Goal: Task Accomplishment & Management: Manage account settings

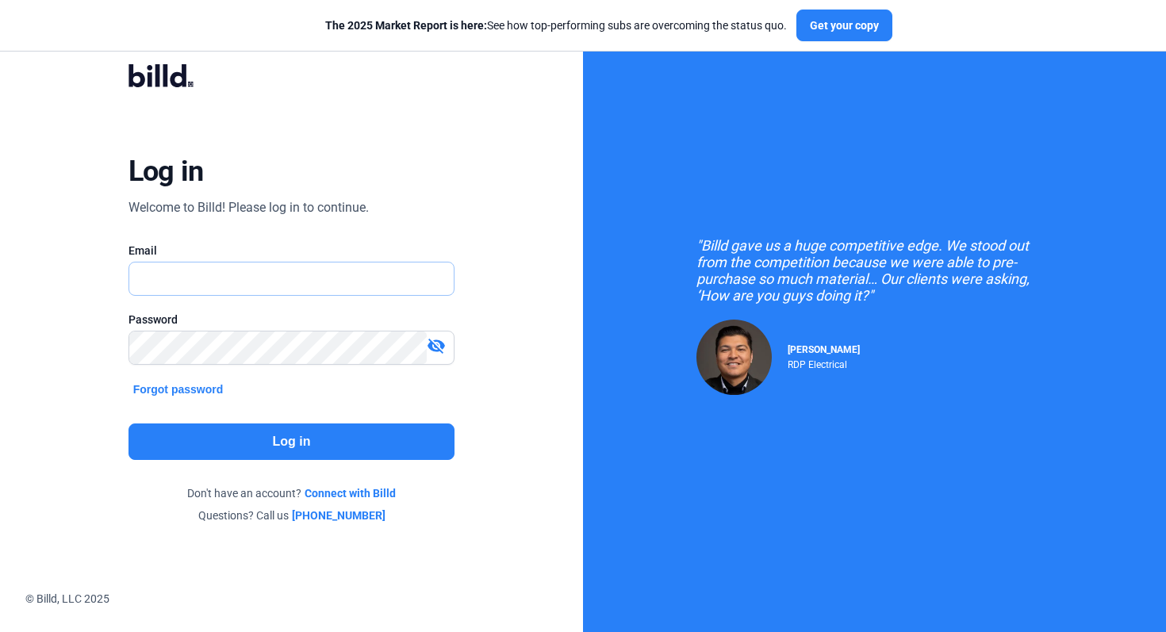
type input "[EMAIL_ADDRESS][DOMAIN_NAME]"
click at [284, 454] on button "Log in" at bounding box center [292, 442] width 327 height 37
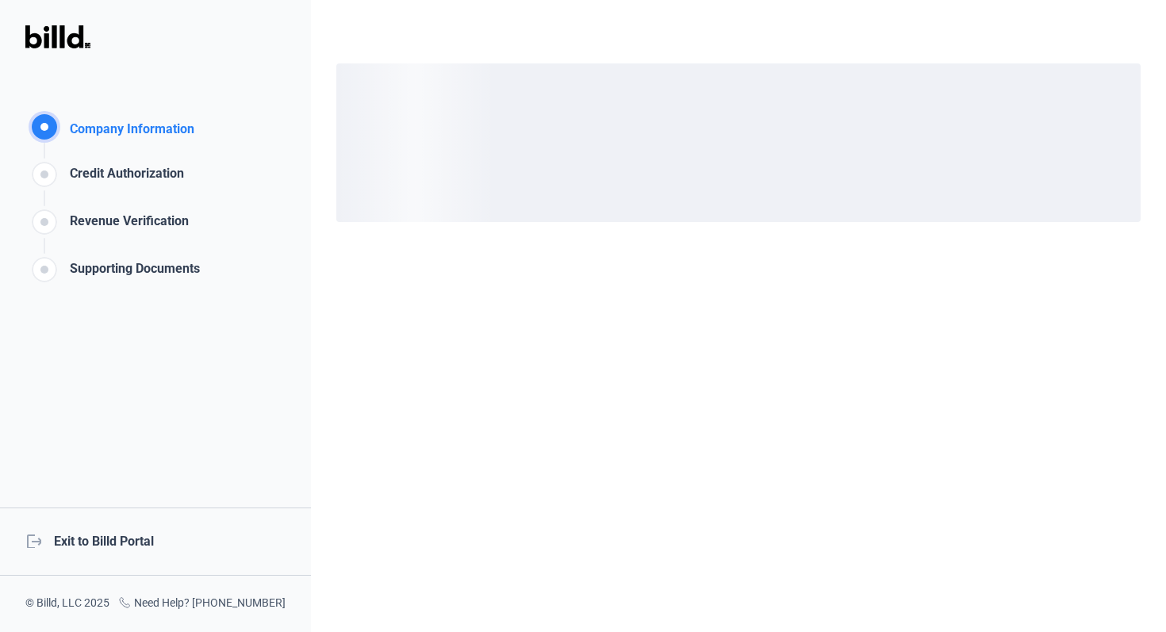
click at [143, 550] on div "logout Exit to Billd Portal" at bounding box center [155, 542] width 311 height 68
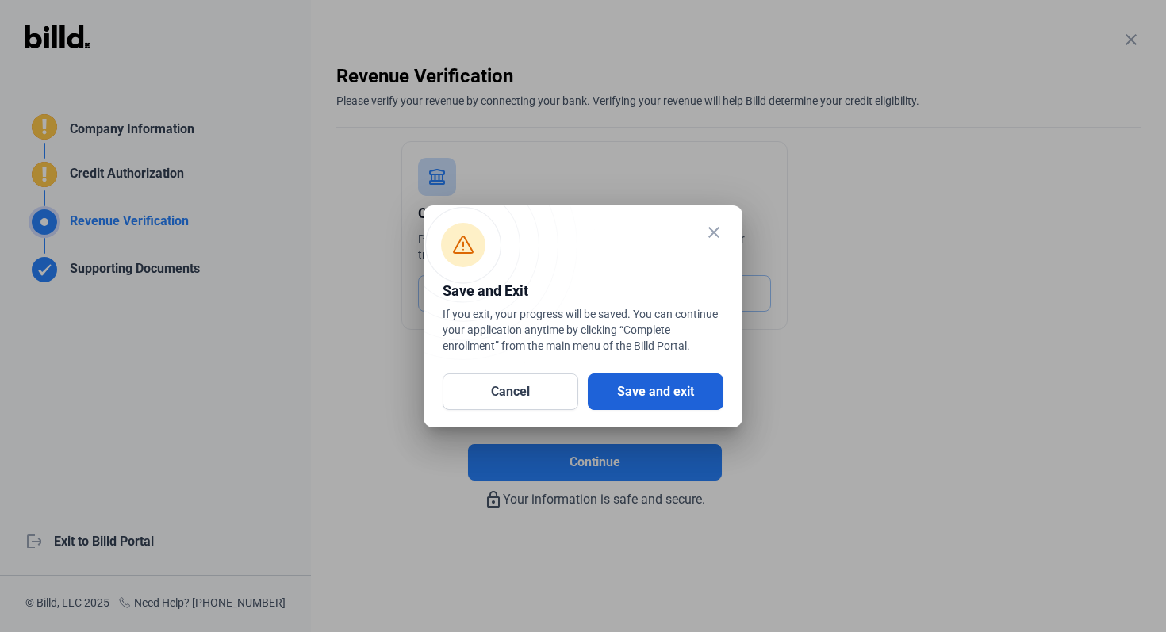
click at [686, 389] on button "Save and exit" at bounding box center [656, 392] width 136 height 37
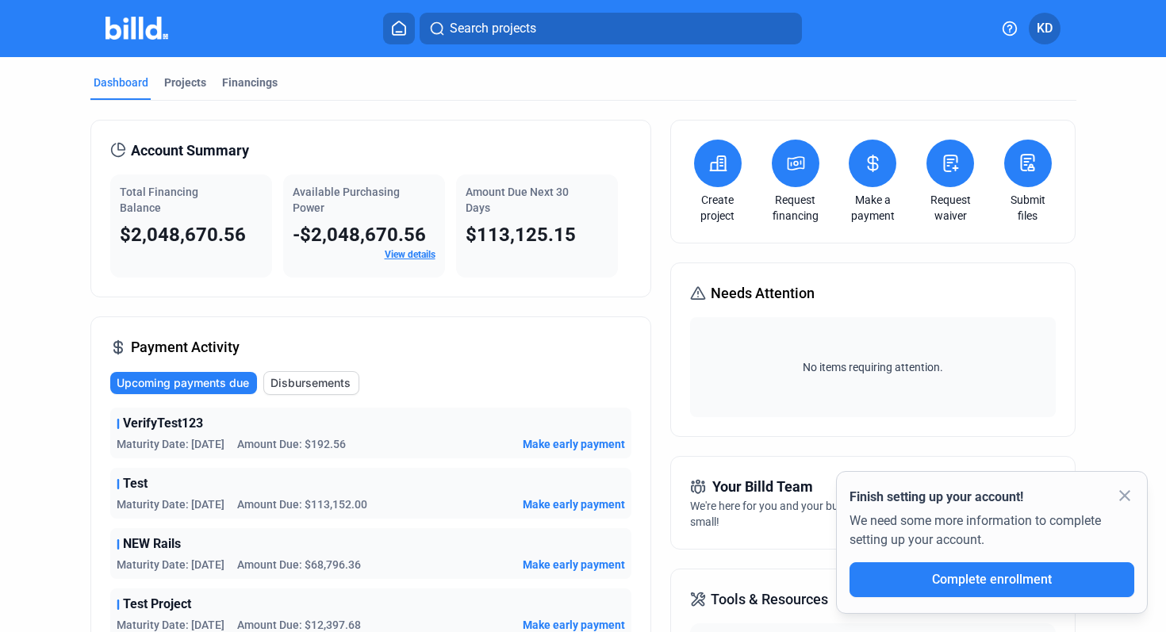
click at [1129, 489] on mat-icon "close" at bounding box center [1125, 495] width 19 height 19
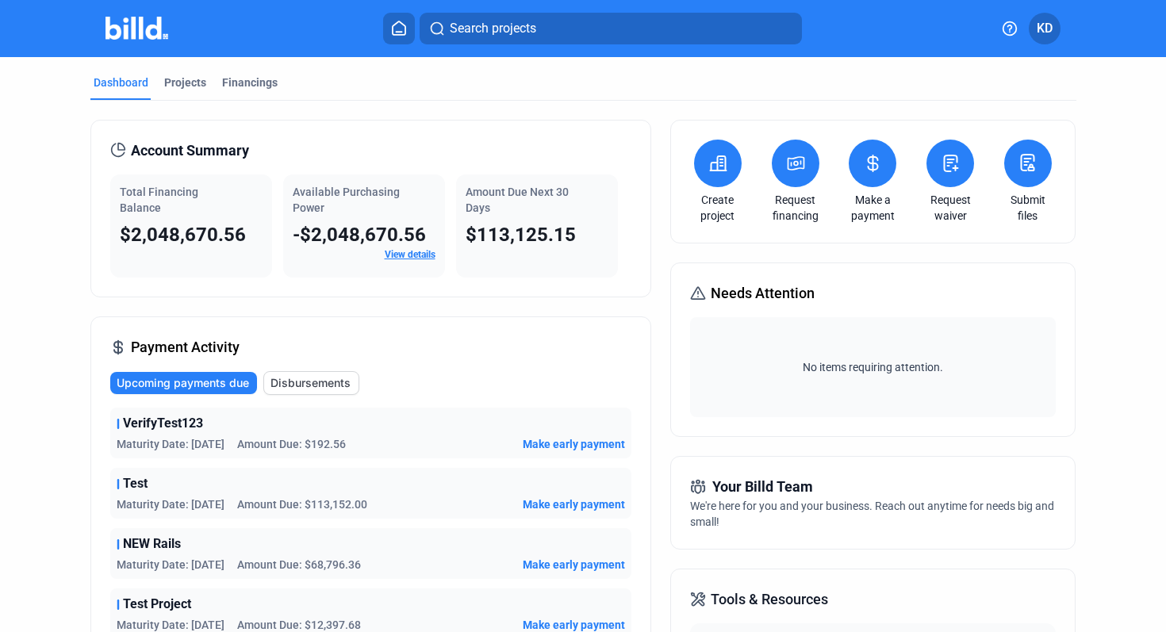
click at [1045, 33] on span "KD" at bounding box center [1045, 28] width 16 height 19
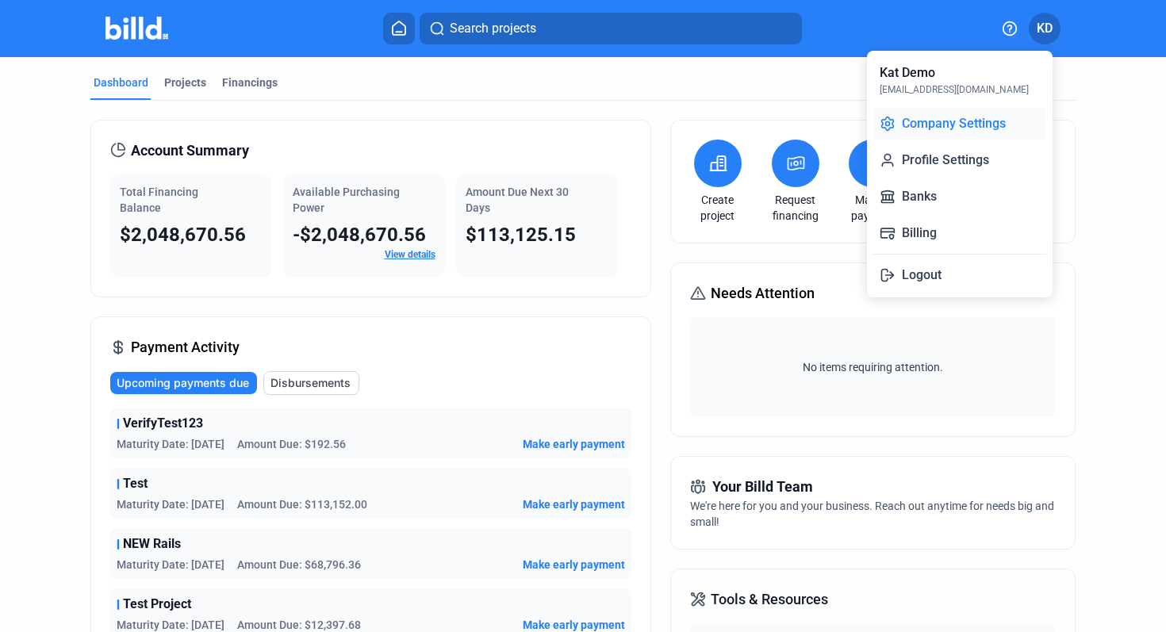
click at [958, 115] on button "Company Settings" at bounding box center [960, 124] width 173 height 32
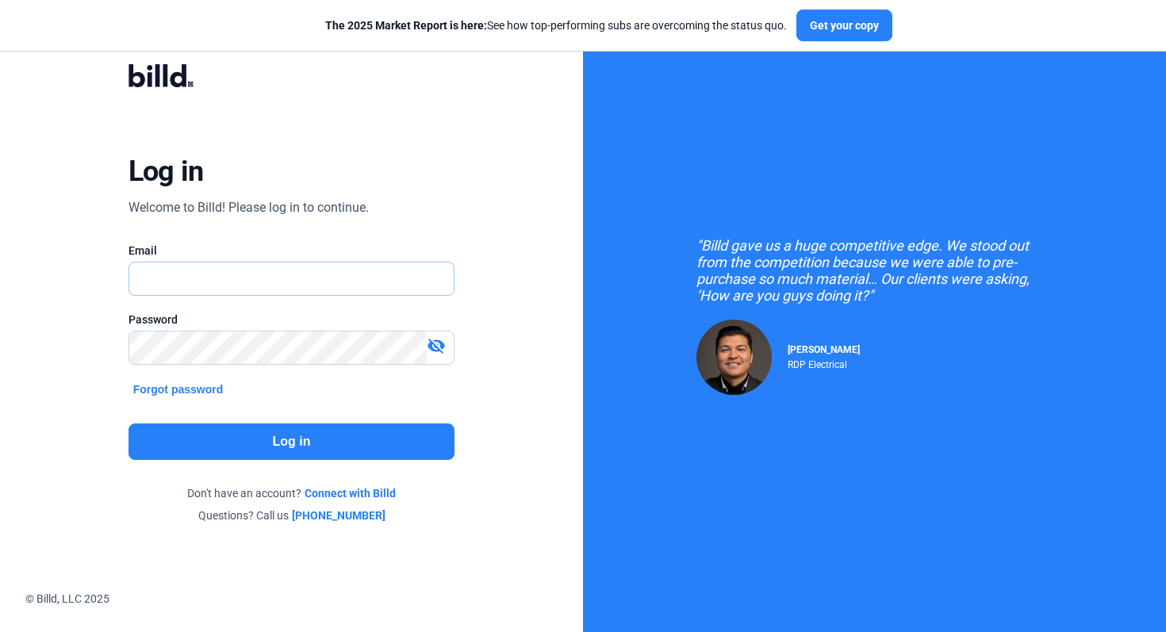
type input "[EMAIL_ADDRESS][DOMAIN_NAME]"
drag, startPoint x: 285, startPoint y: 279, endPoint x: 116, endPoint y: 279, distance: 169.0
click at [116, 279] on div "Log in Welcome to Billd! Please log in to continue. Email [EMAIL_ADDRESS][DOMAI…" at bounding box center [292, 293] width 420 height 506
click at [436, 348] on mat-icon "visibility_off" at bounding box center [436, 345] width 19 height 19
click at [97, 353] on div "Log in Welcome to Billd! Please log in to continue. Email [EMAIL_ADDRESS][DOMAI…" at bounding box center [292, 293] width 420 height 506
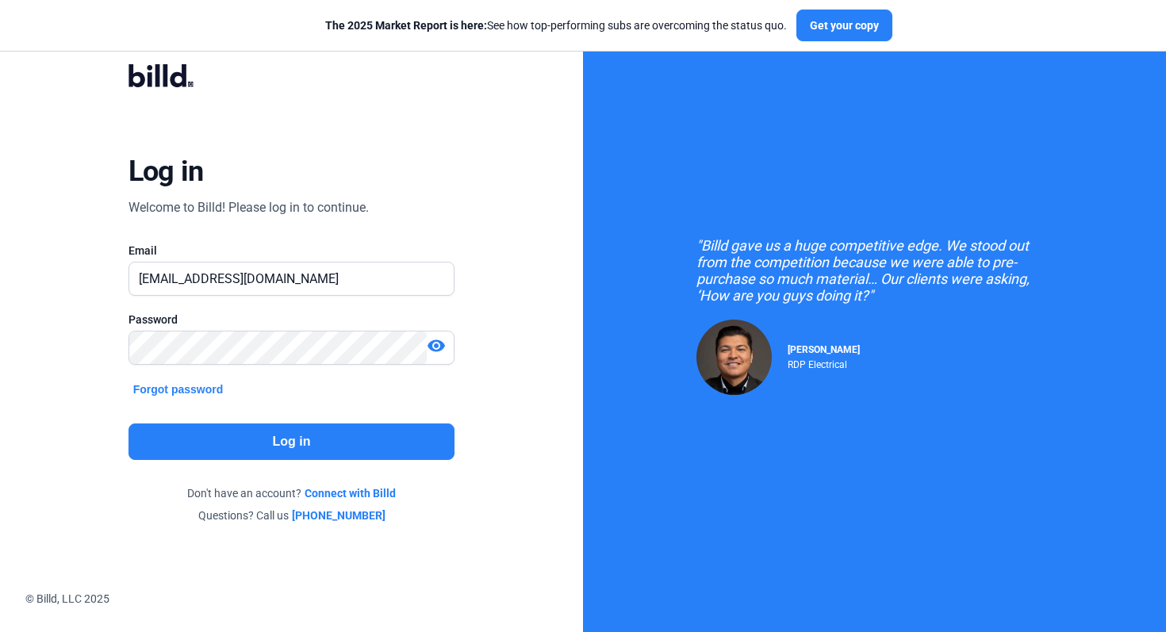
click at [297, 444] on button "Log in" at bounding box center [292, 442] width 327 height 37
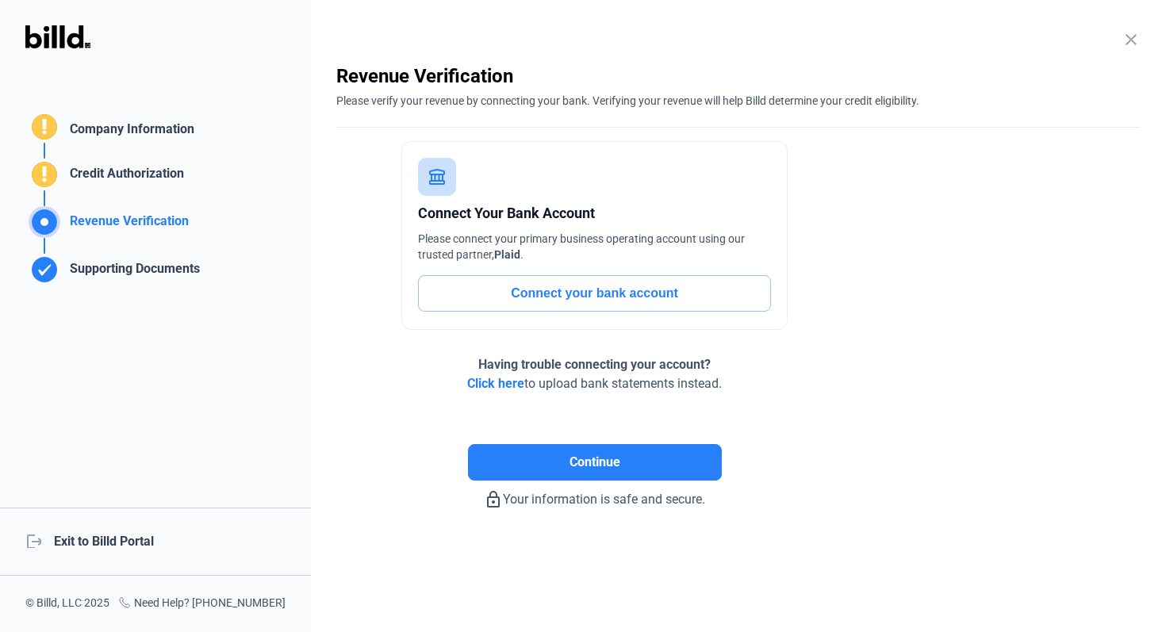
click at [140, 547] on div "logout Exit to Billd Portal" at bounding box center [155, 542] width 311 height 68
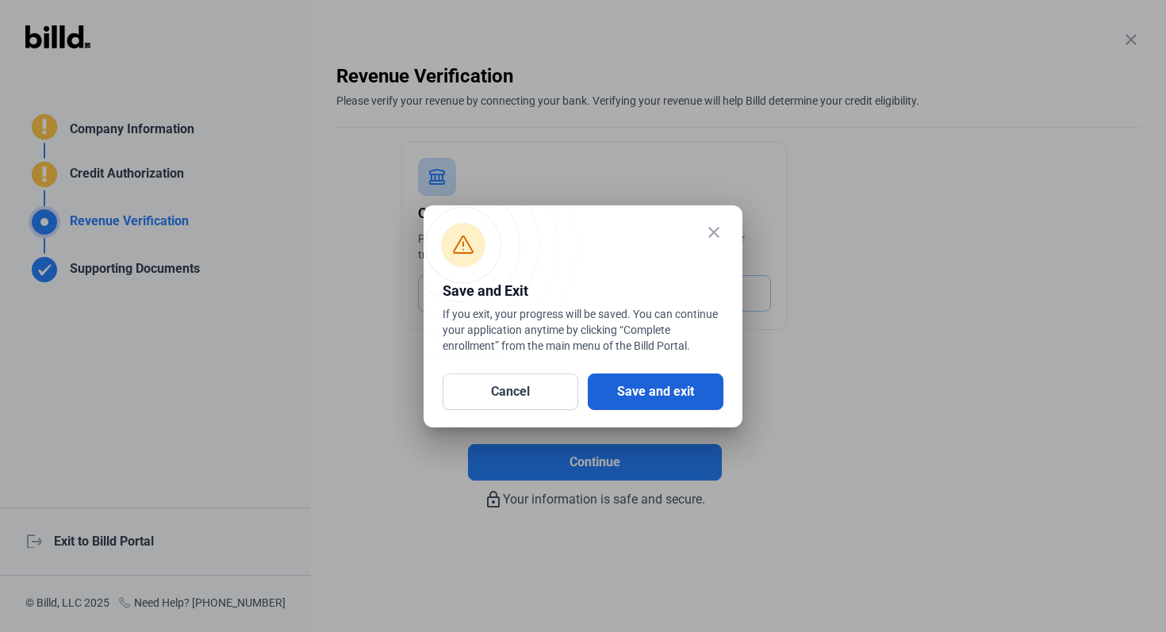
click at [669, 390] on button "Save and exit" at bounding box center [656, 392] width 136 height 37
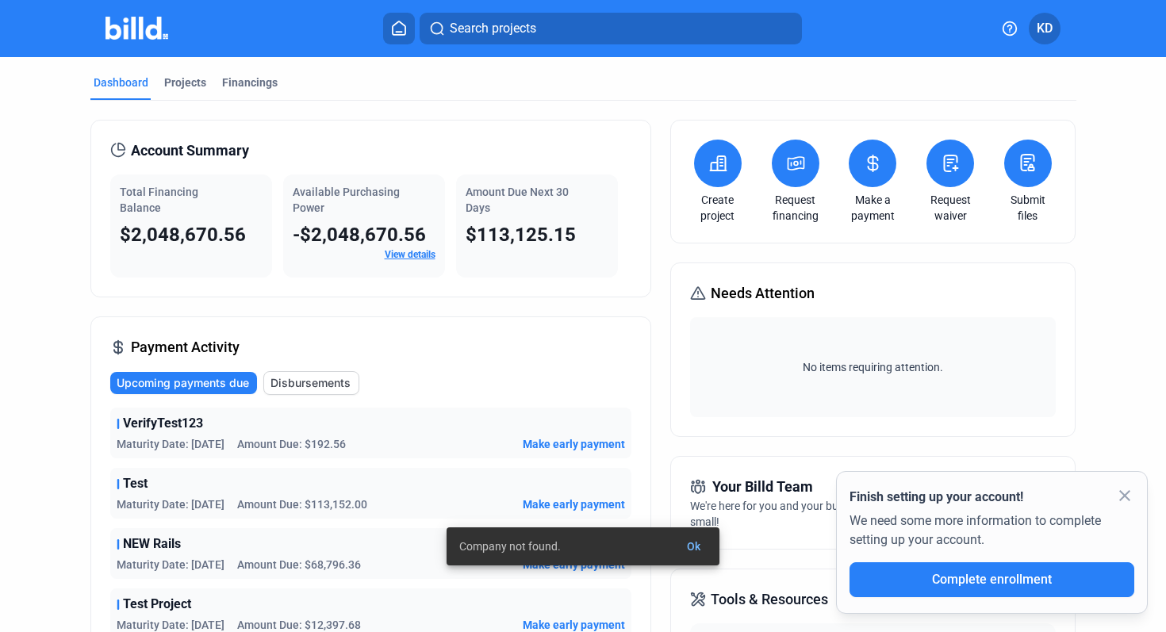
click at [1128, 496] on mat-icon "close" at bounding box center [1125, 495] width 19 height 19
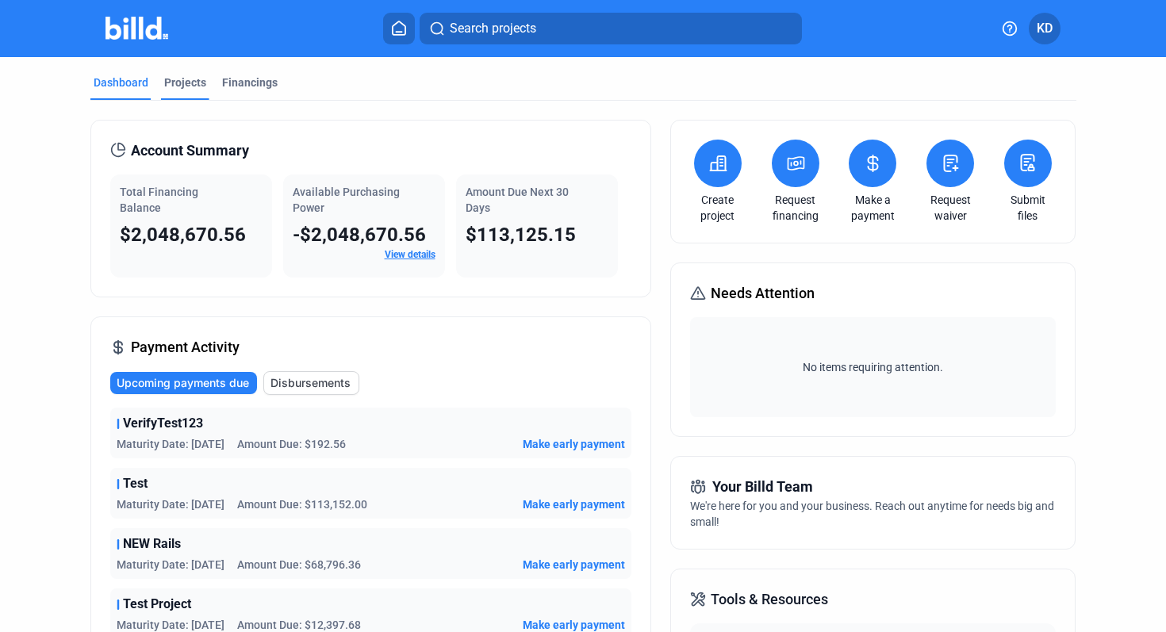
click at [185, 83] on div "Projects" at bounding box center [185, 83] width 42 height 16
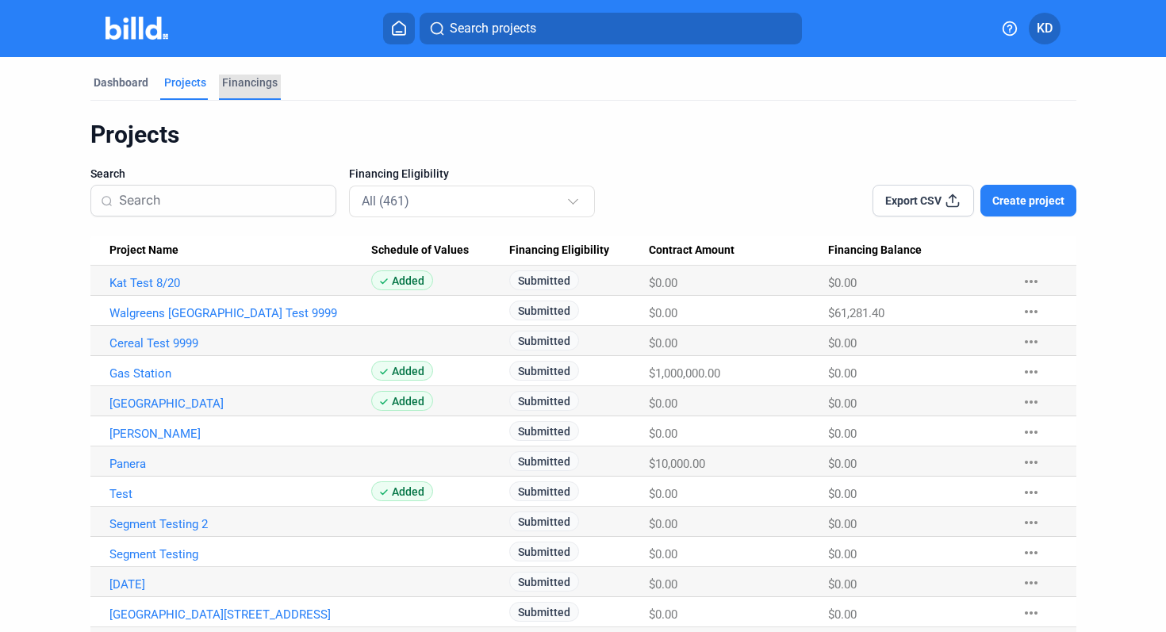
click at [261, 75] on div "Financings" at bounding box center [250, 83] width 56 height 16
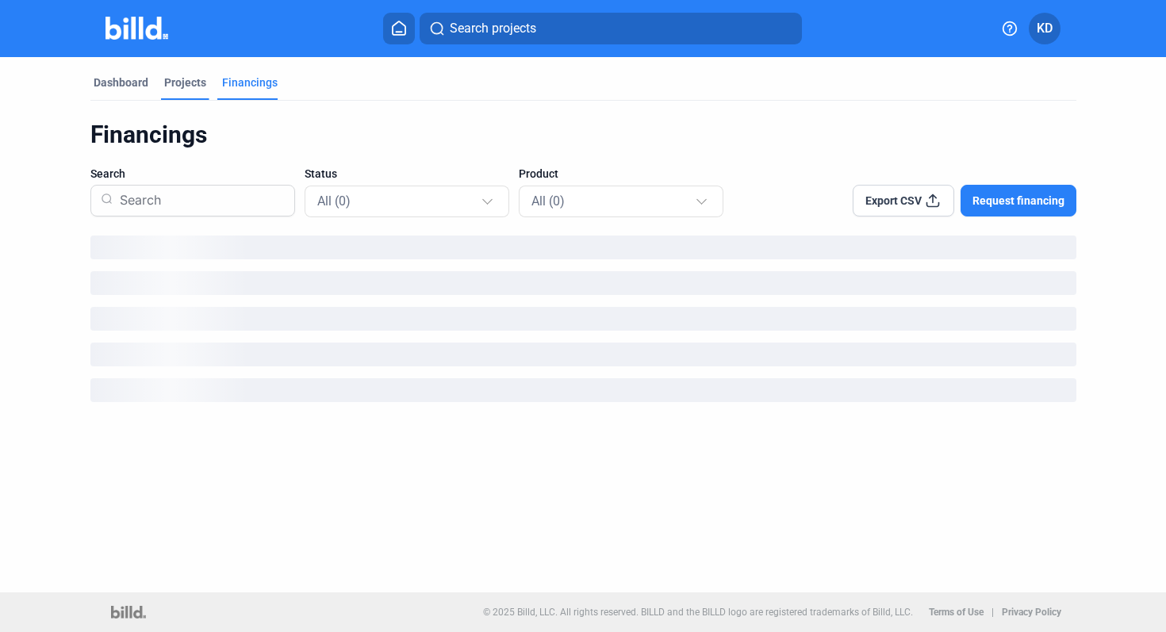
click at [185, 86] on div "Projects" at bounding box center [185, 83] width 42 height 16
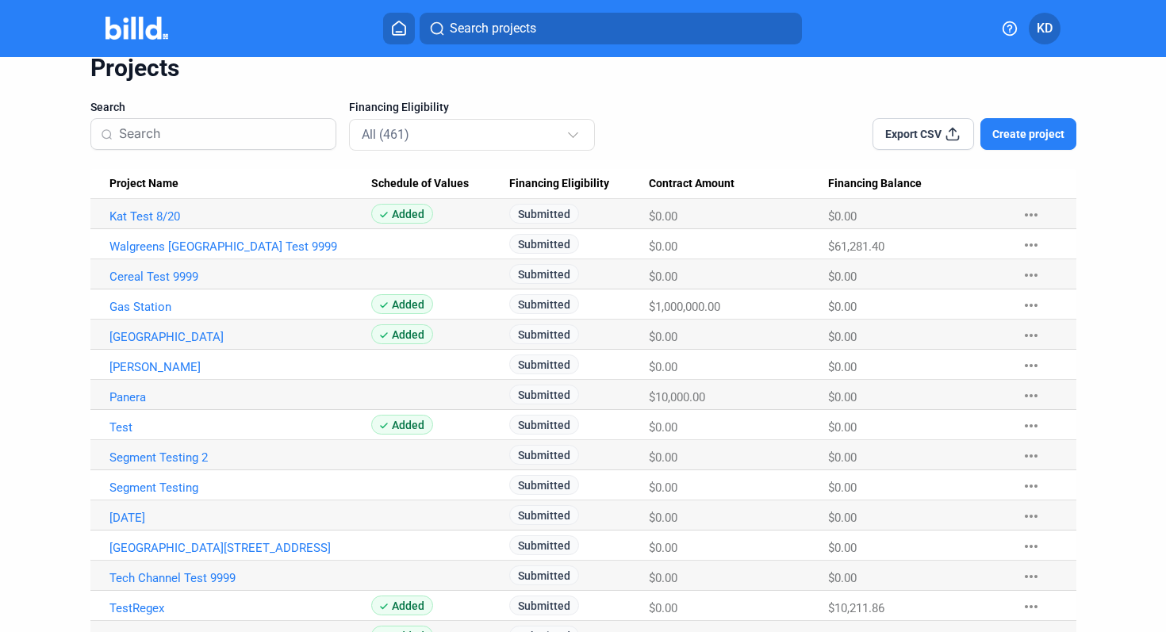
scroll to position [64, 0]
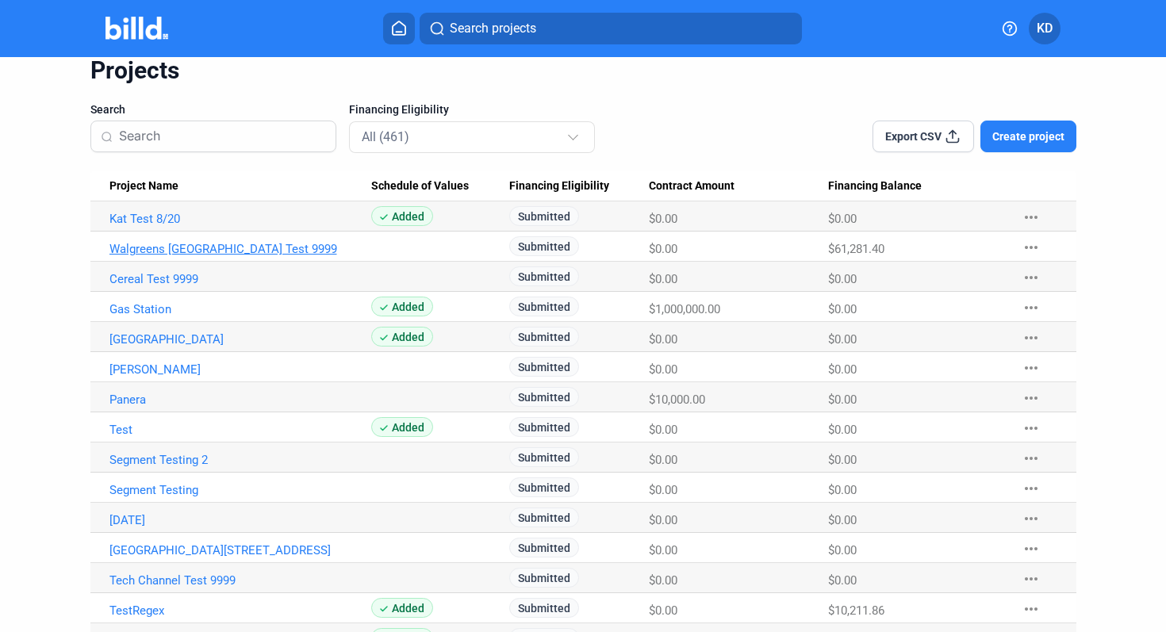
click at [194, 251] on link "Walgreens [GEOGRAPHIC_DATA] Test 9999" at bounding box center [241, 249] width 262 height 14
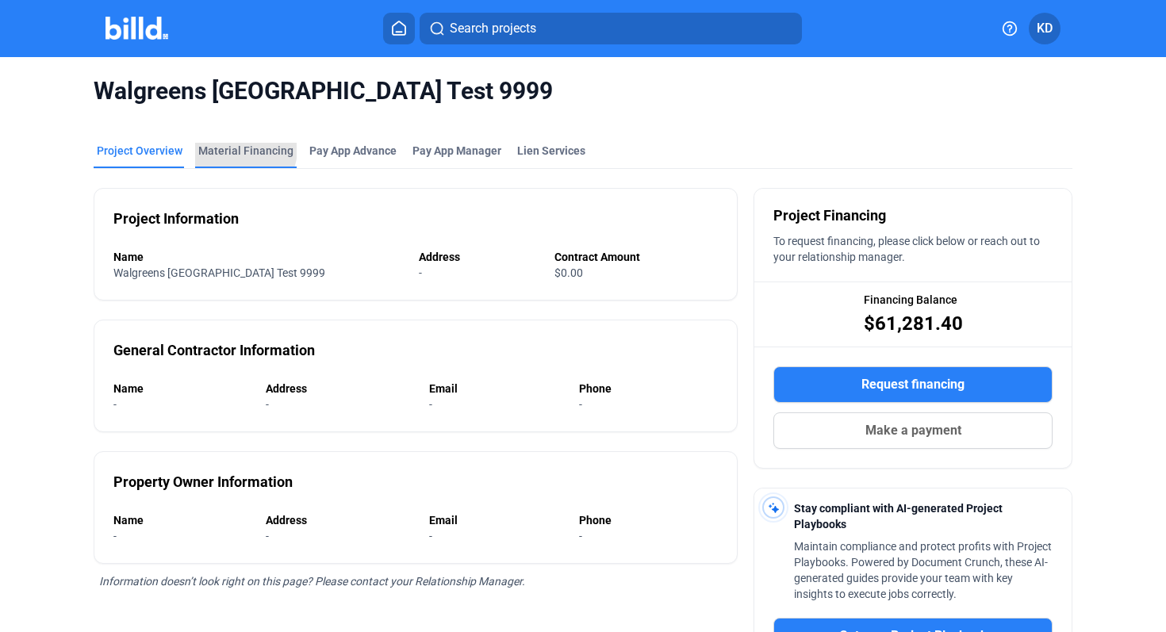
click at [236, 149] on div "Material Financing" at bounding box center [245, 151] width 95 height 16
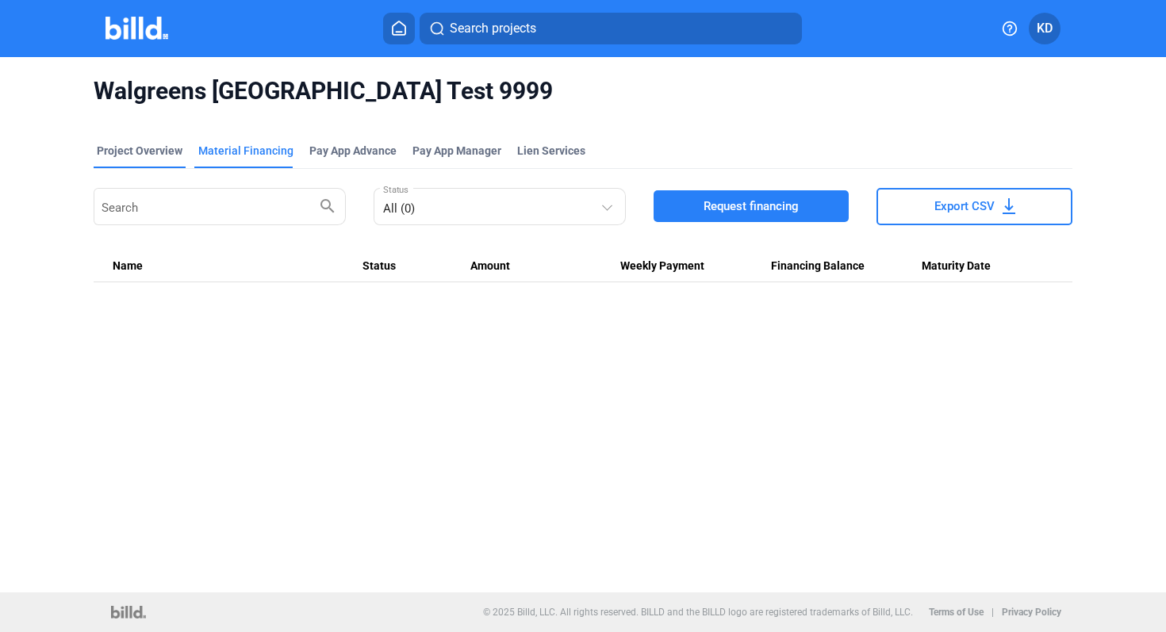
click at [150, 154] on div "Project Overview" at bounding box center [140, 151] width 86 height 16
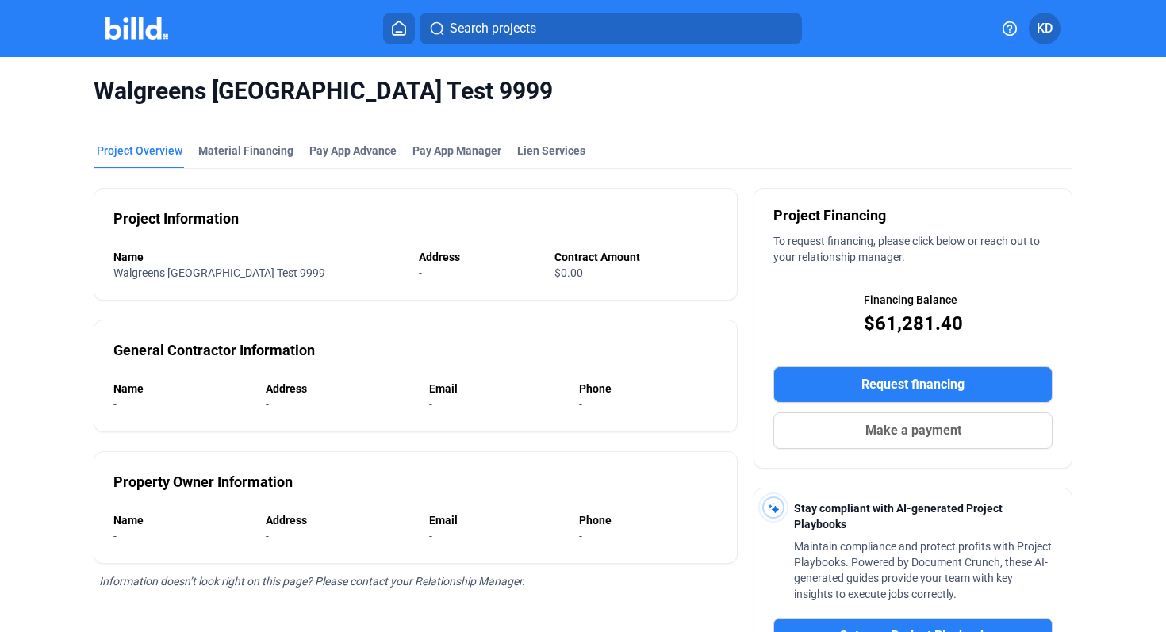
click at [412, 25] on button at bounding box center [399, 29] width 32 height 32
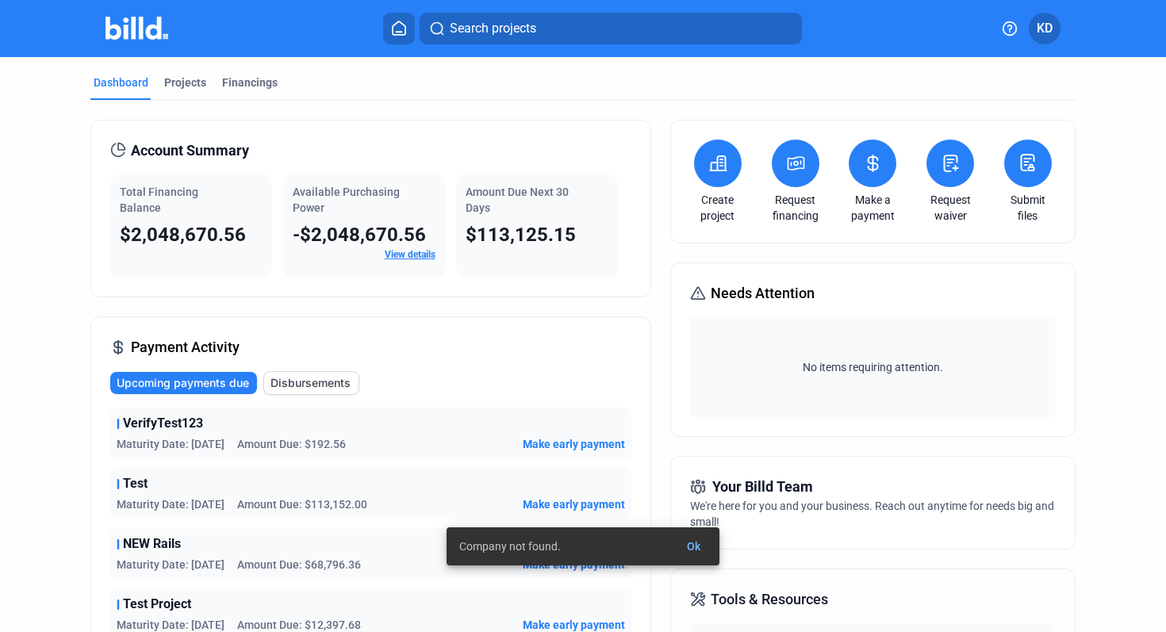
click at [702, 548] on div "Company not found. Ok" at bounding box center [583, 571] width 311 height 124
click at [694, 540] on span "Ok" at bounding box center [693, 546] width 13 height 13
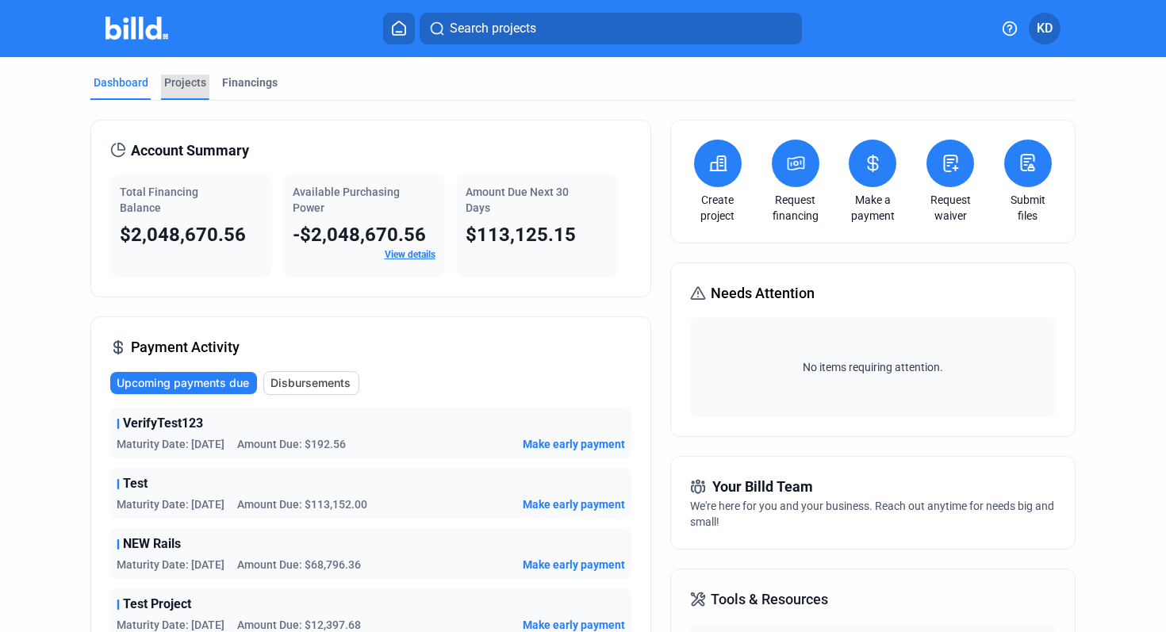
click at [194, 83] on div "Projects" at bounding box center [185, 83] width 42 height 16
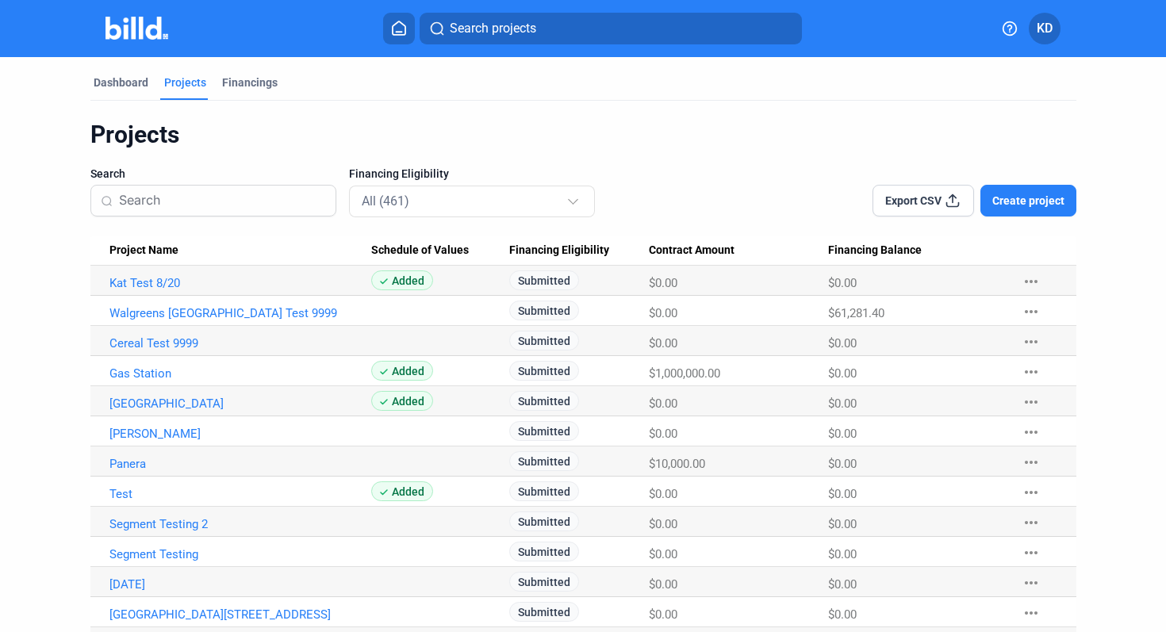
click at [168, 321] on Name "Walgreens [GEOGRAPHIC_DATA] Test 9999" at bounding box center [230, 311] width 281 height 30
click at [170, 316] on link "Walgreens [GEOGRAPHIC_DATA] Test 9999" at bounding box center [241, 313] width 262 height 14
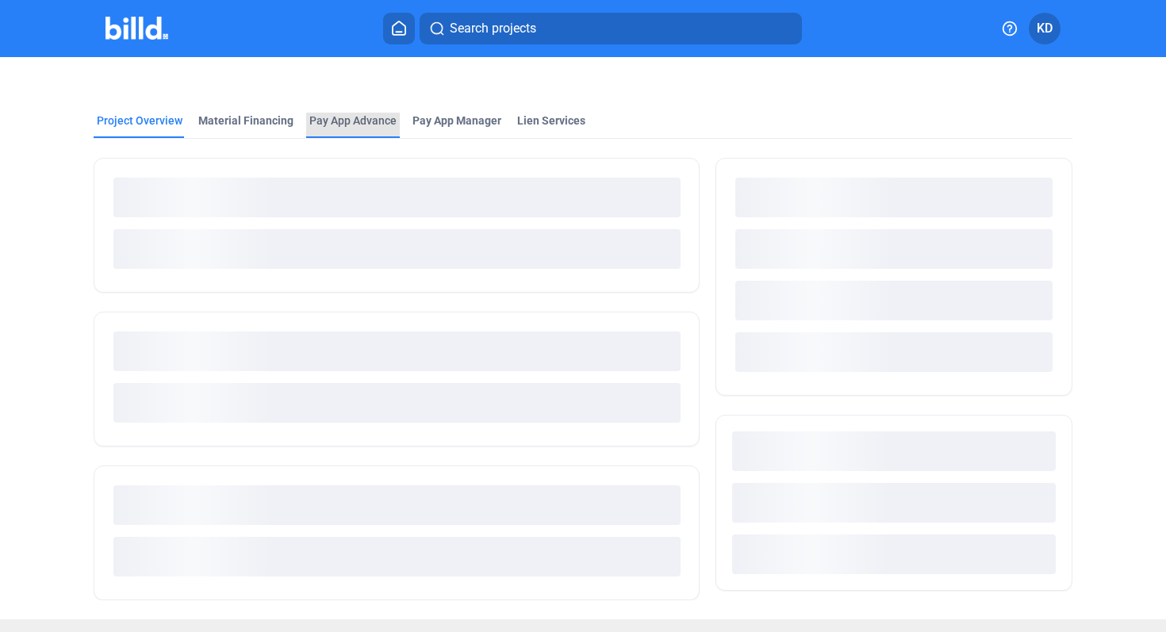
click at [359, 121] on div "Pay App Advance" at bounding box center [352, 121] width 87 height 16
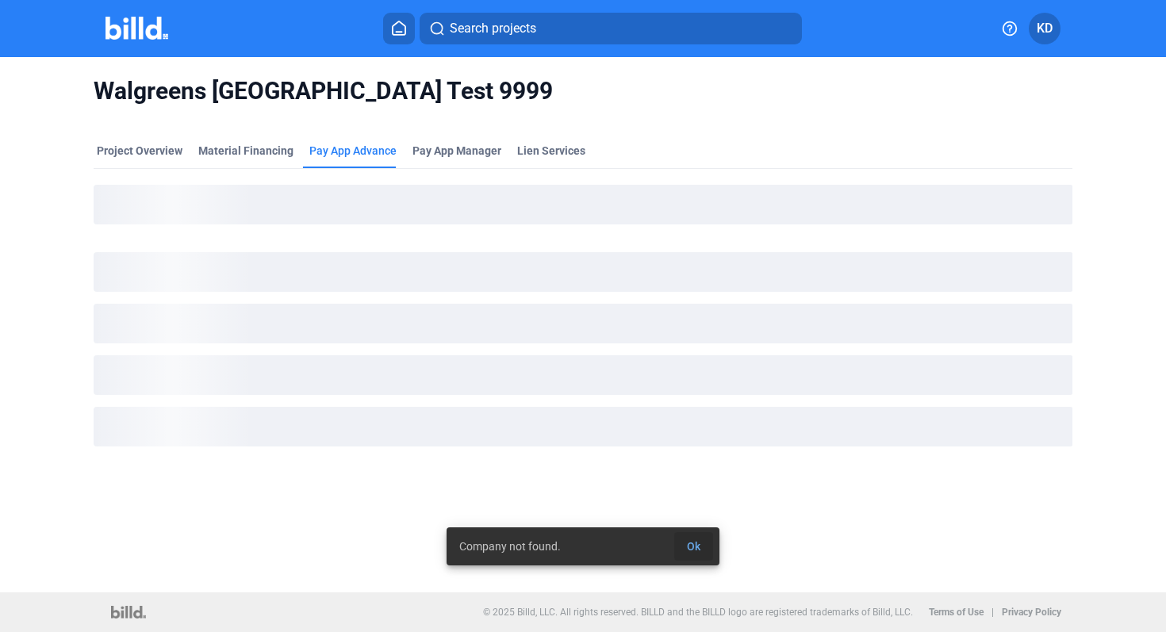
click at [698, 541] on span "Ok" at bounding box center [693, 546] width 13 height 13
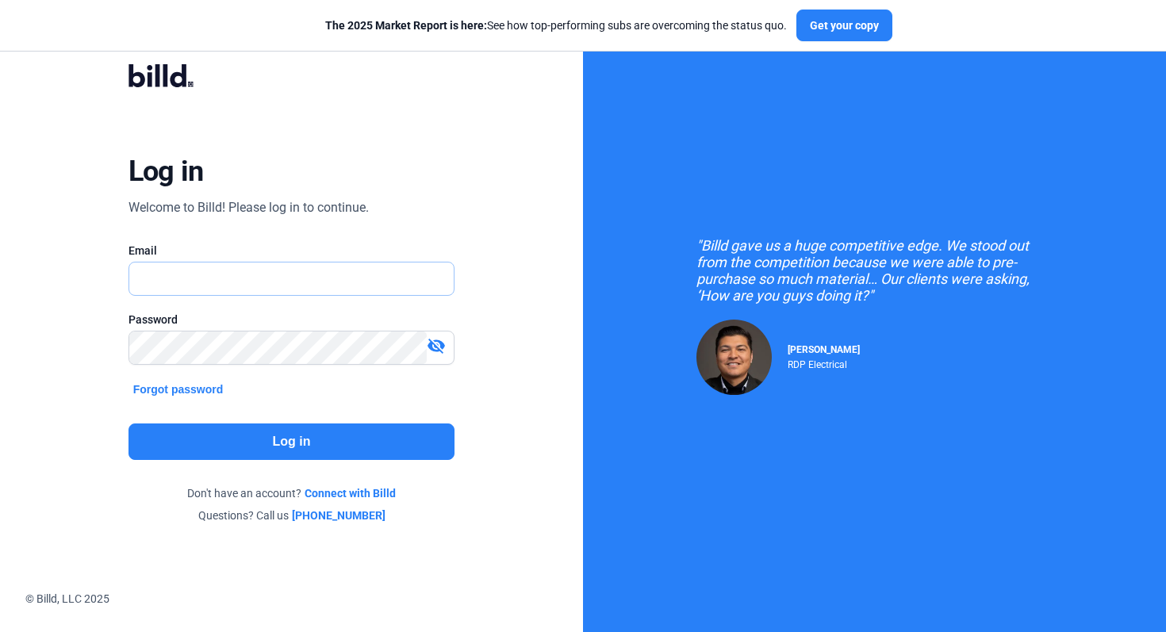
type input "[EMAIL_ADDRESS][DOMAIN_NAME]"
click at [302, 443] on button "Log in" at bounding box center [292, 442] width 327 height 37
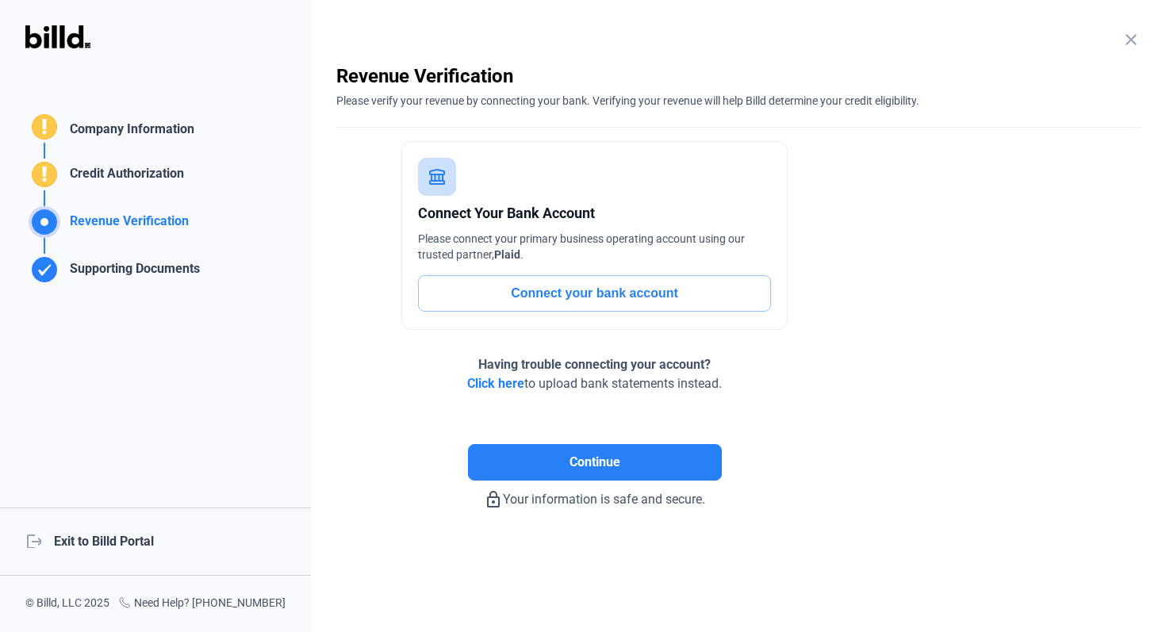
click at [137, 536] on div "logout Exit to Billd Portal" at bounding box center [155, 542] width 311 height 68
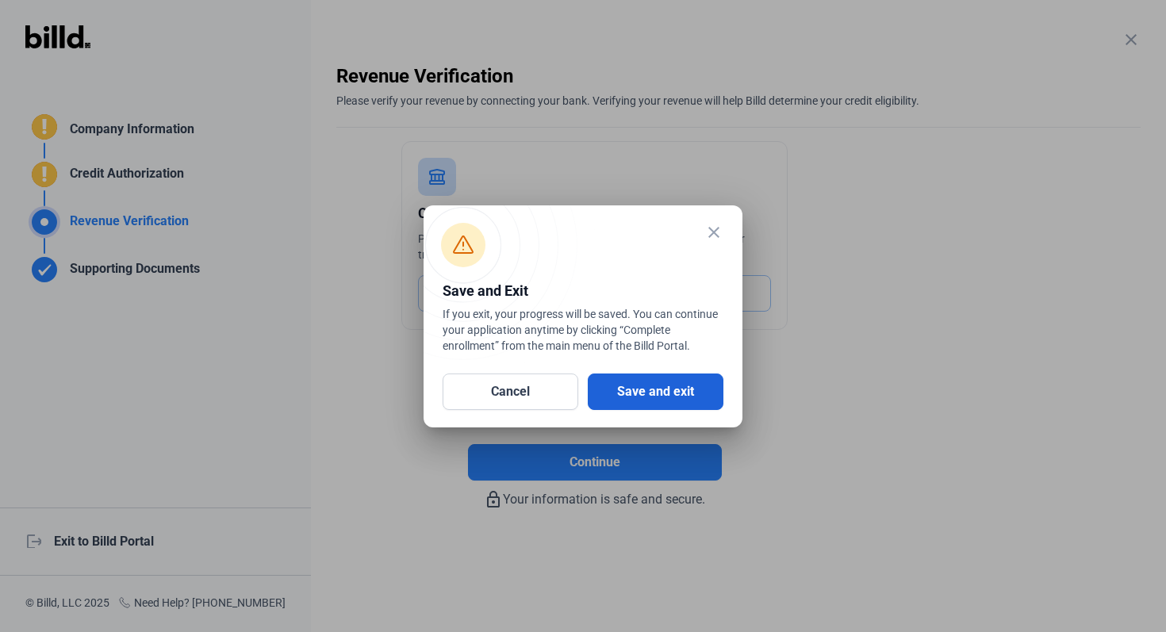
click at [674, 395] on button "Save and exit" at bounding box center [656, 392] width 136 height 37
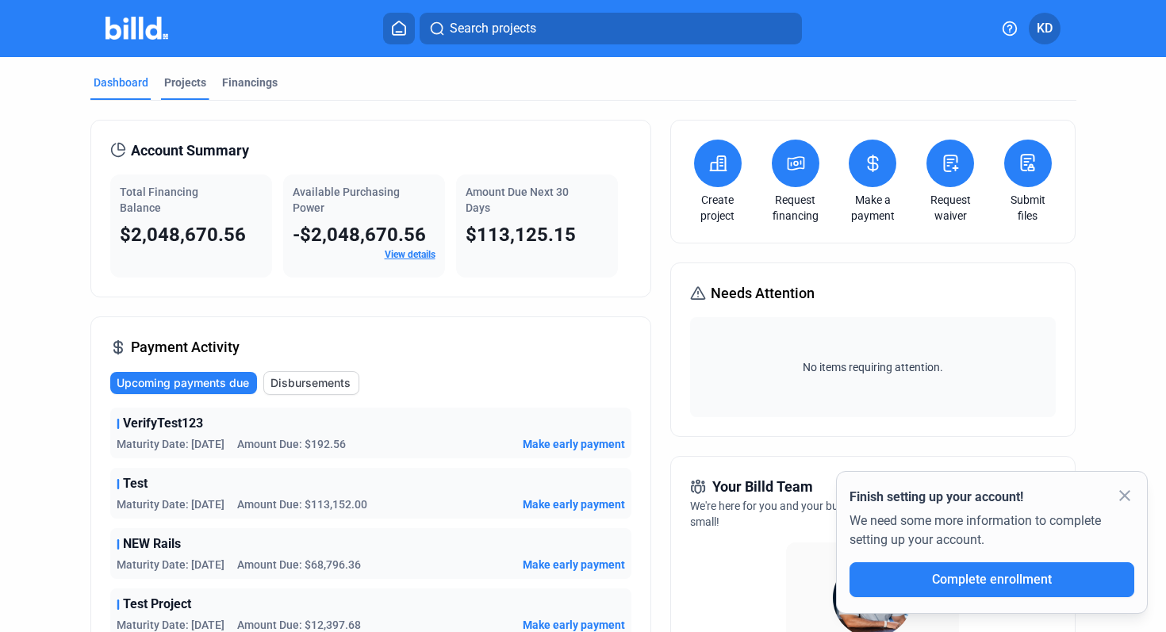
click at [179, 81] on div "Projects" at bounding box center [185, 83] width 42 height 16
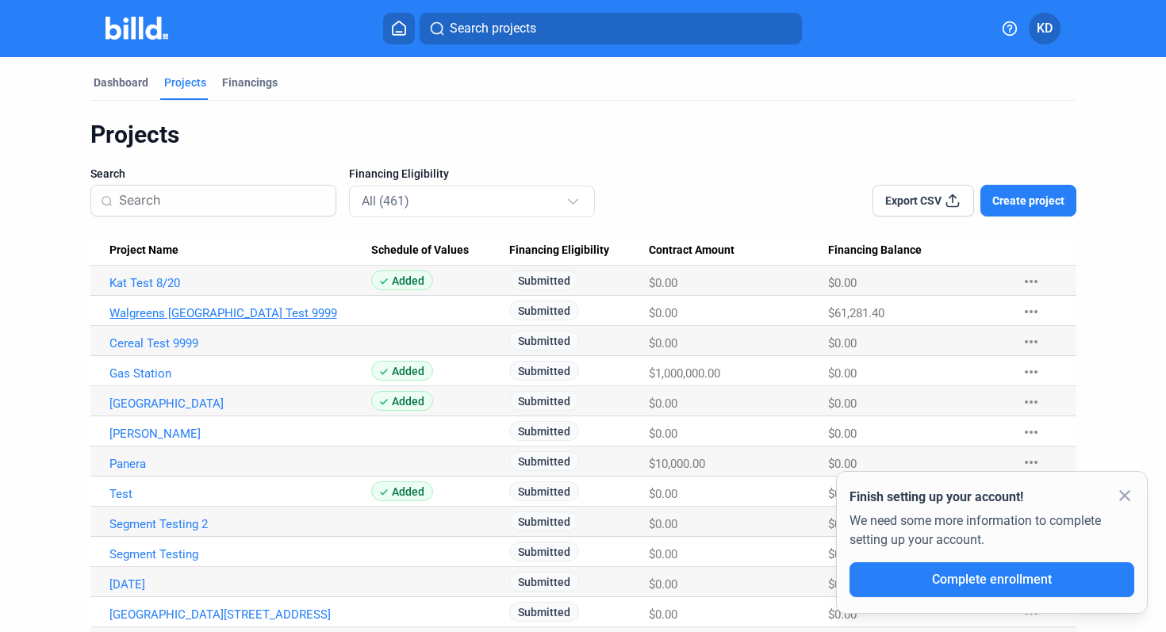
click at [175, 306] on link "Walgreens [GEOGRAPHIC_DATA] Test 9999" at bounding box center [241, 313] width 262 height 14
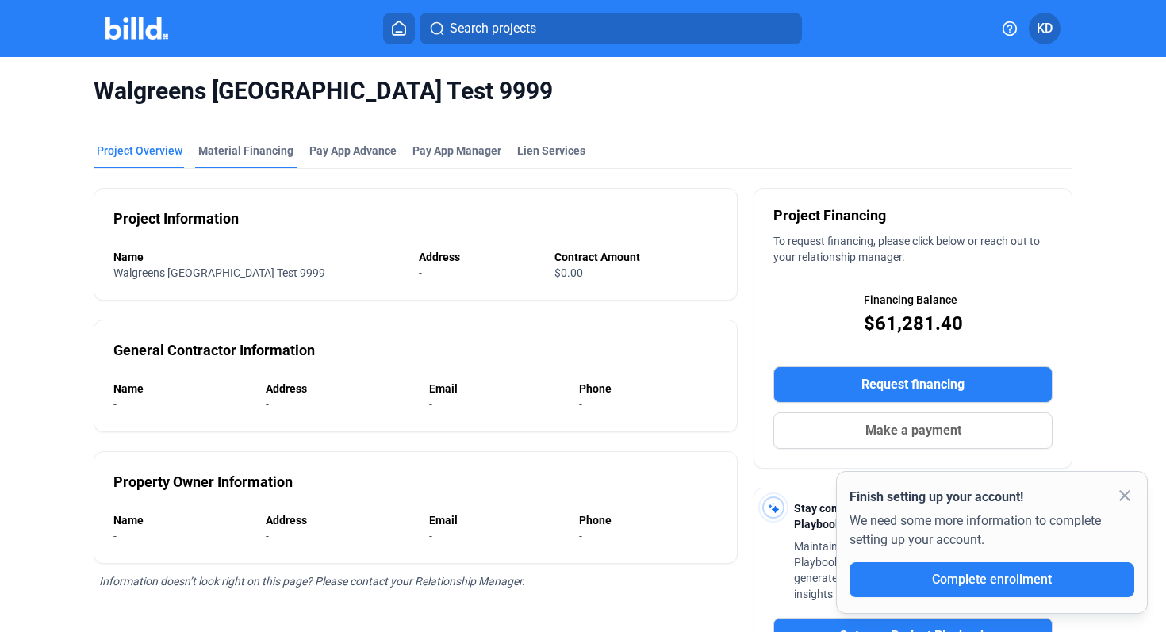
click at [271, 121] on div "Walgreens [GEOGRAPHIC_DATA] Test 9999" at bounding box center [584, 91] width 980 height 68
click at [257, 156] on div "Material Financing" at bounding box center [245, 151] width 95 height 16
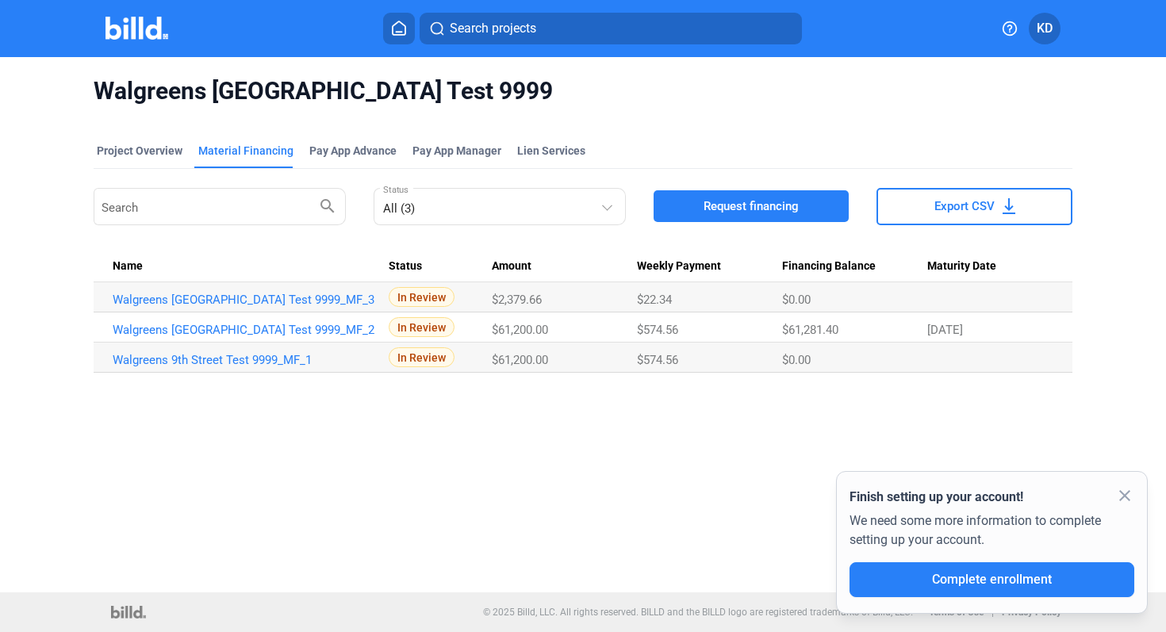
click at [1123, 498] on mat-icon "close" at bounding box center [1125, 495] width 19 height 19
